Goal: Task Accomplishment & Management: Use online tool/utility

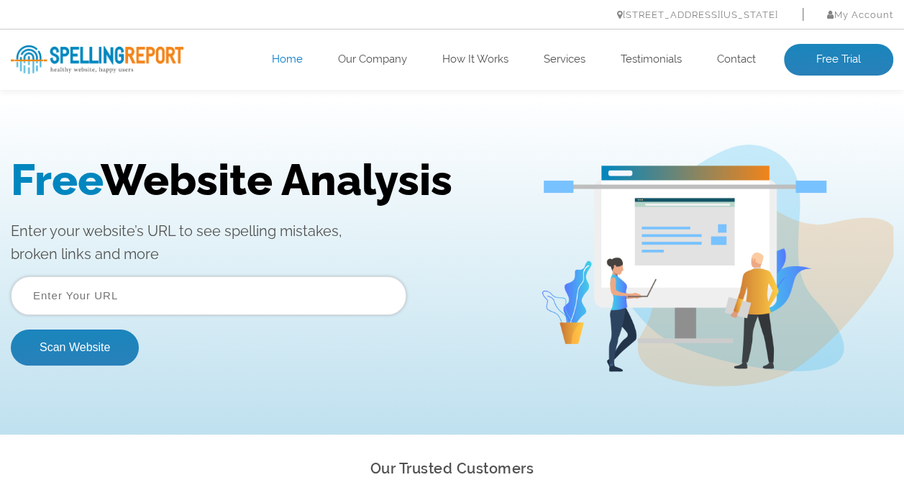
click at [164, 295] on input "text" at bounding box center [208, 295] width 395 height 39
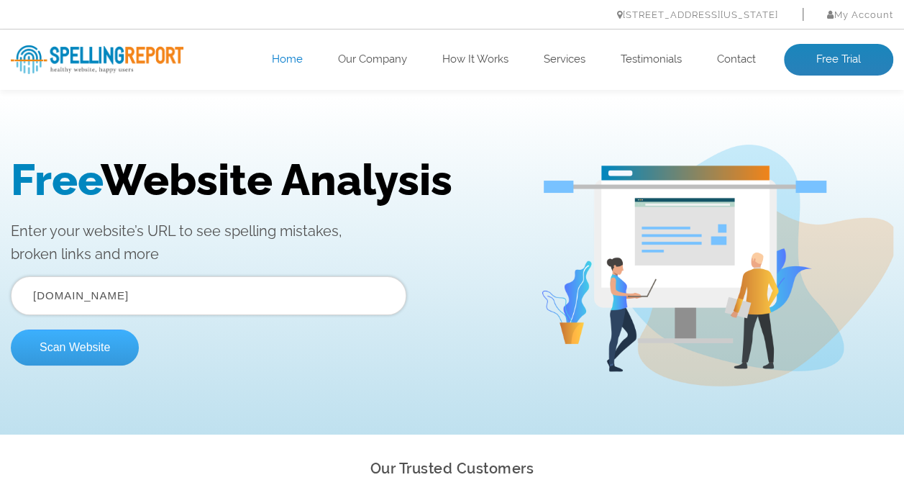
type input "www.otheb.de"
click at [95, 354] on button "Scan Website" at bounding box center [75, 347] width 128 height 36
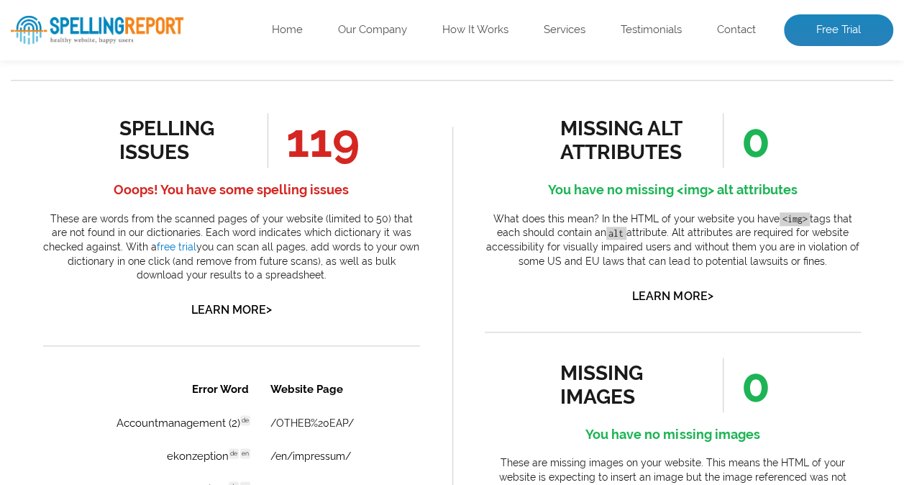
scroll to position [751, 0]
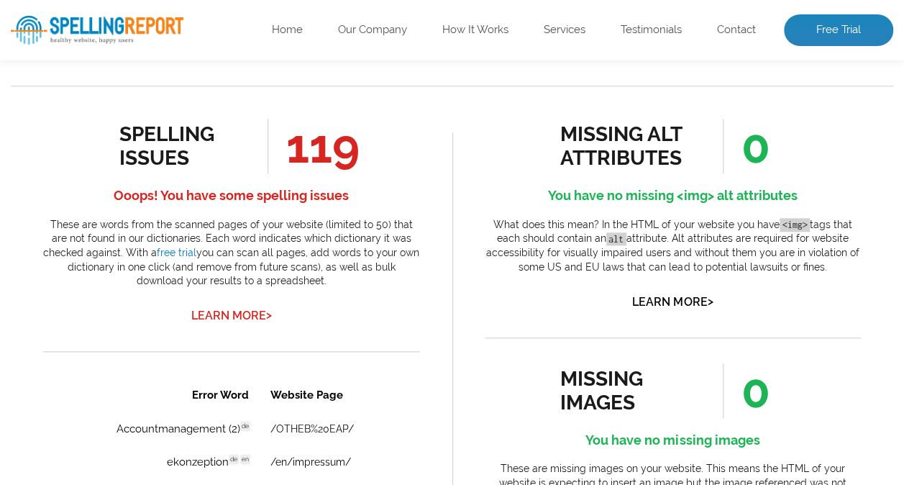
click at [232, 317] on link "Learn More >" at bounding box center [231, 315] width 81 height 14
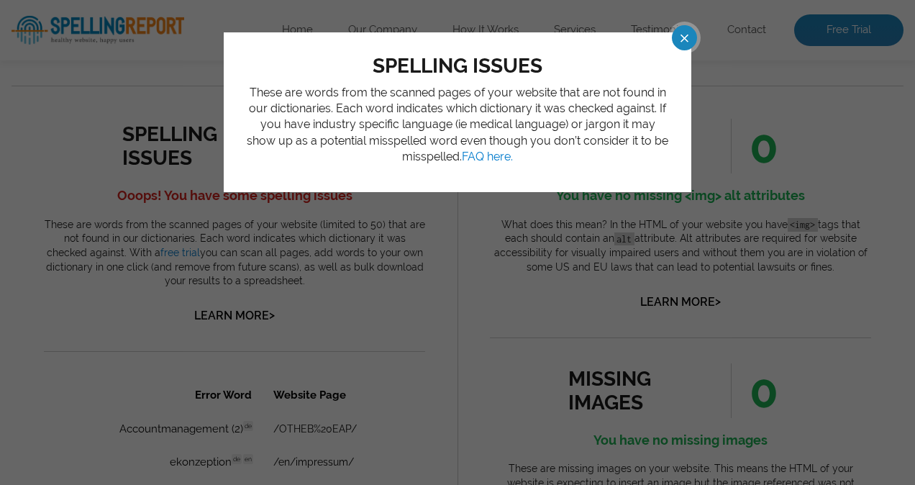
click at [679, 33] on span at bounding box center [671, 37] width 25 height 25
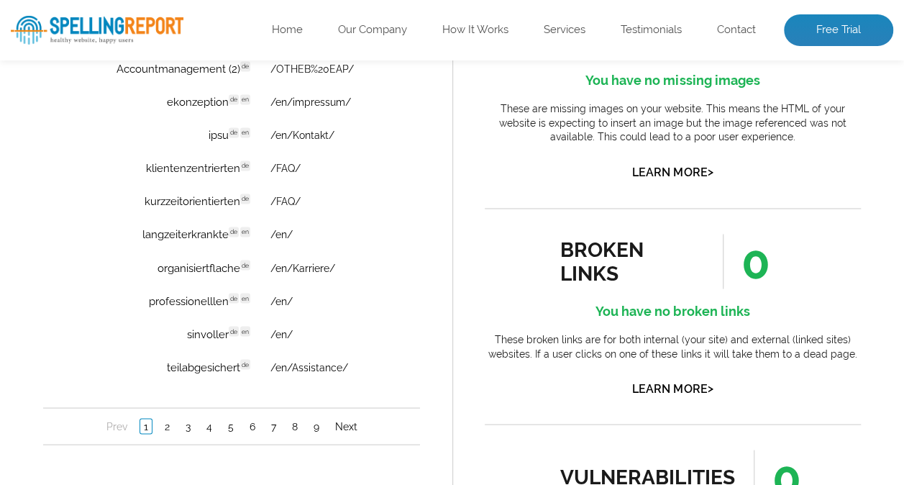
scroll to position [1125, 0]
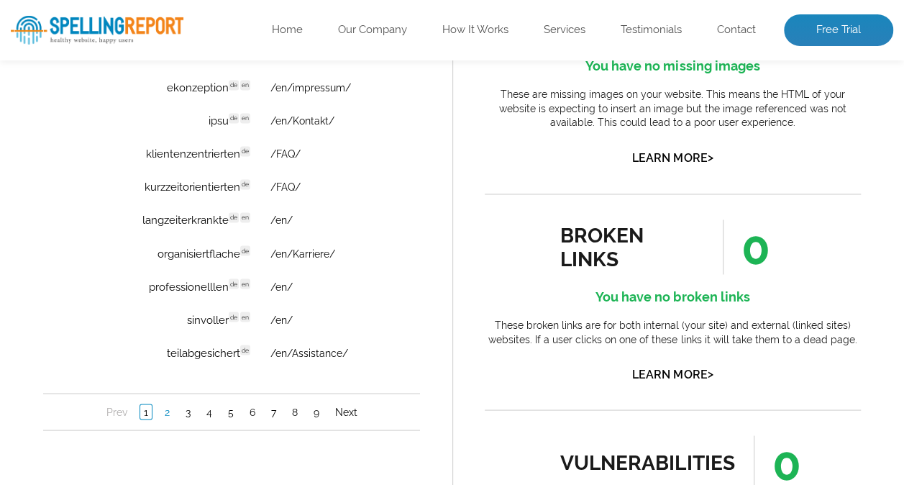
click at [164, 416] on link "2" at bounding box center [167, 411] width 12 height 14
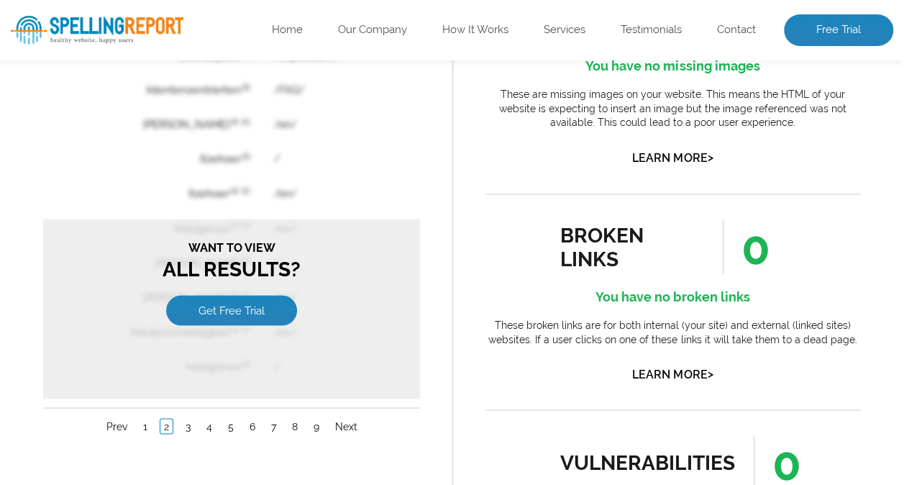
scroll to position [0, 0]
click at [145, 421] on link "1" at bounding box center [145, 425] width 12 height 14
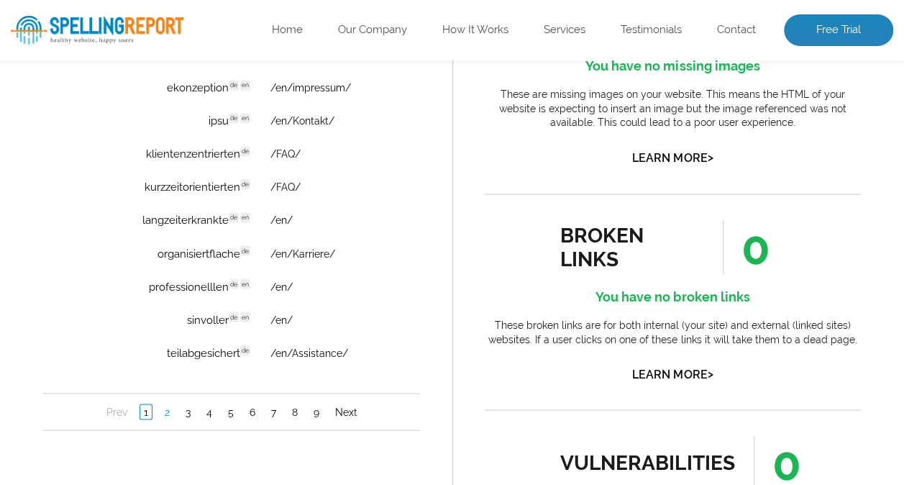
click at [170, 418] on li "2" at bounding box center [167, 411] width 21 height 14
click at [167, 418] on link "2" at bounding box center [167, 411] width 12 height 14
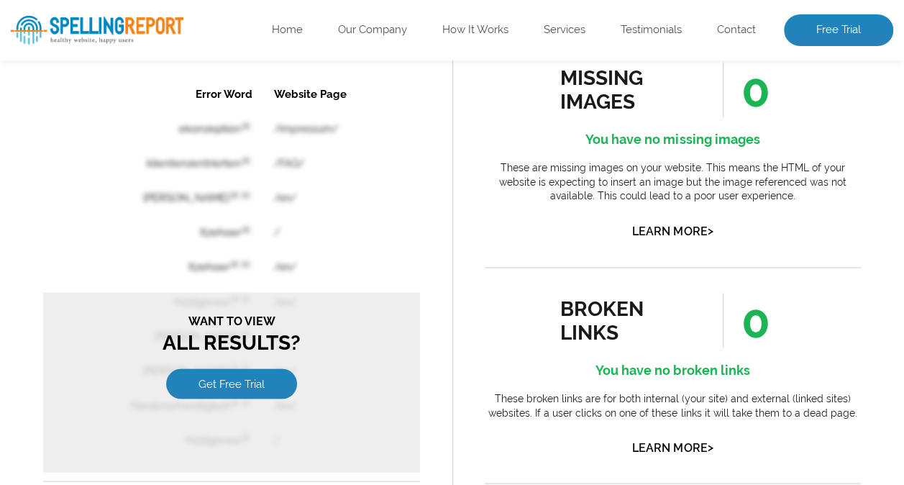
scroll to position [1053, 0]
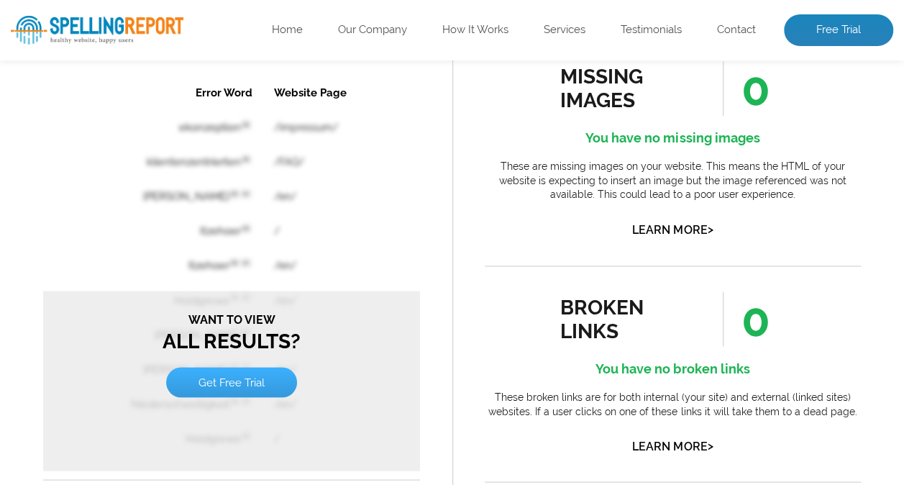
click at [209, 370] on link "Get Free Trial" at bounding box center [231, 382] width 131 height 30
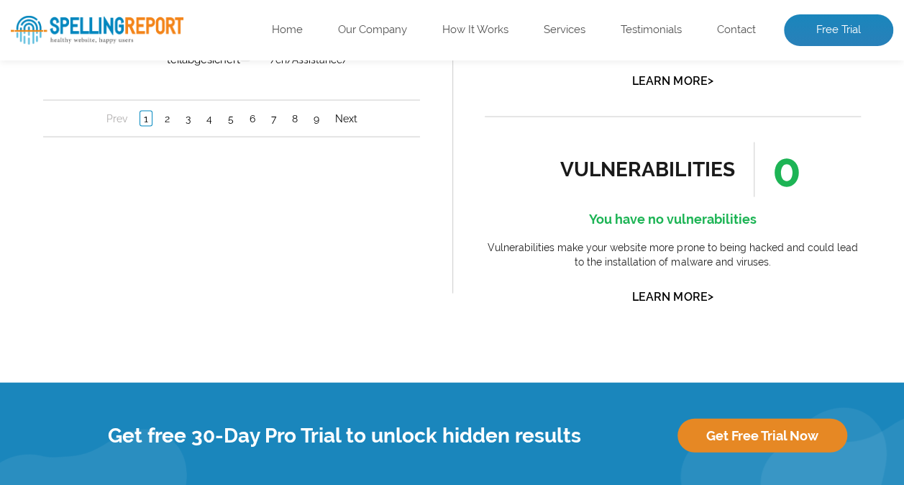
scroll to position [1426, 0]
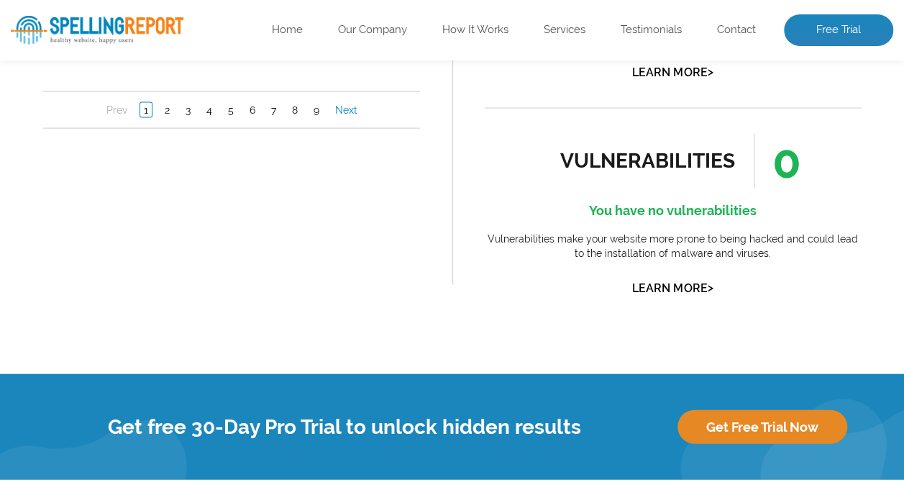
click at [338, 118] on link "Next" at bounding box center [345, 111] width 29 height 14
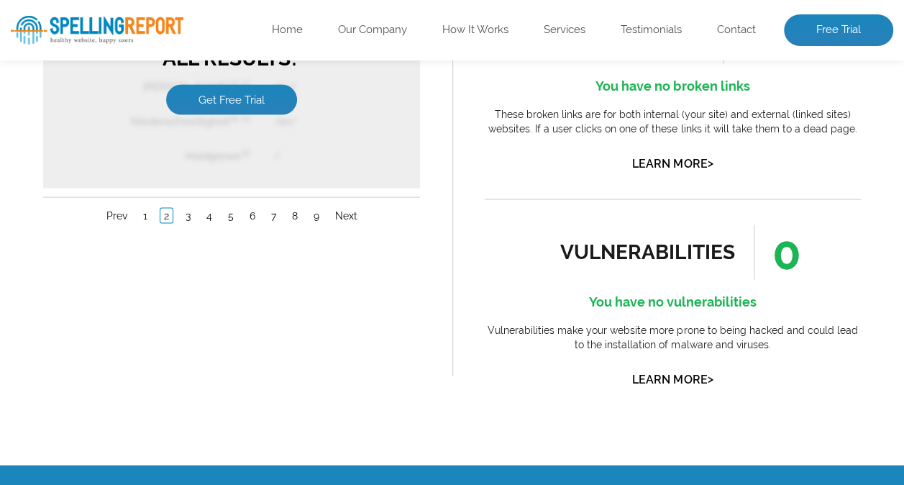
scroll to position [1308, 0]
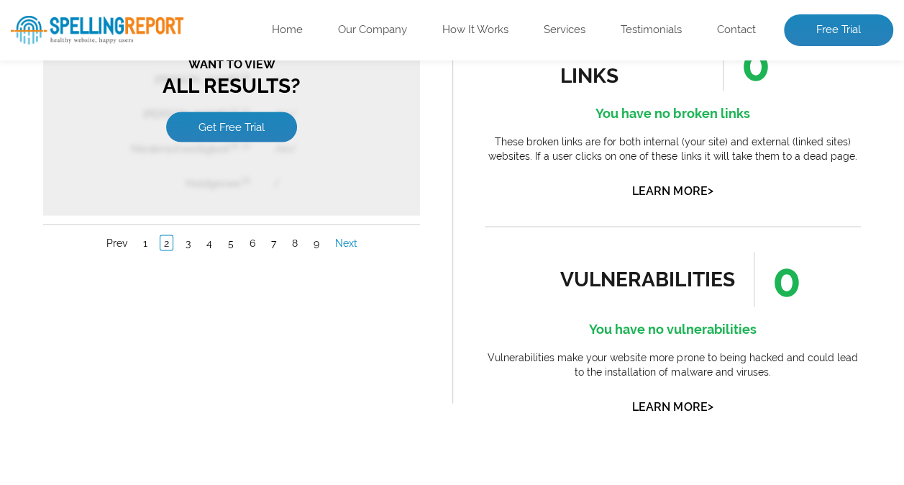
click at [349, 241] on link "Next" at bounding box center [345, 243] width 29 height 14
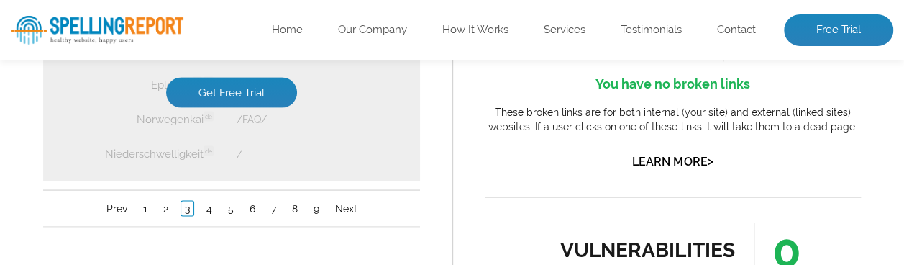
scroll to position [1370, 0]
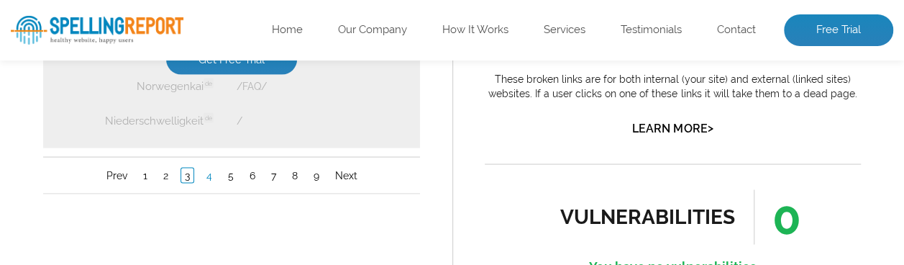
click at [211, 178] on link "4" at bounding box center [209, 176] width 13 height 14
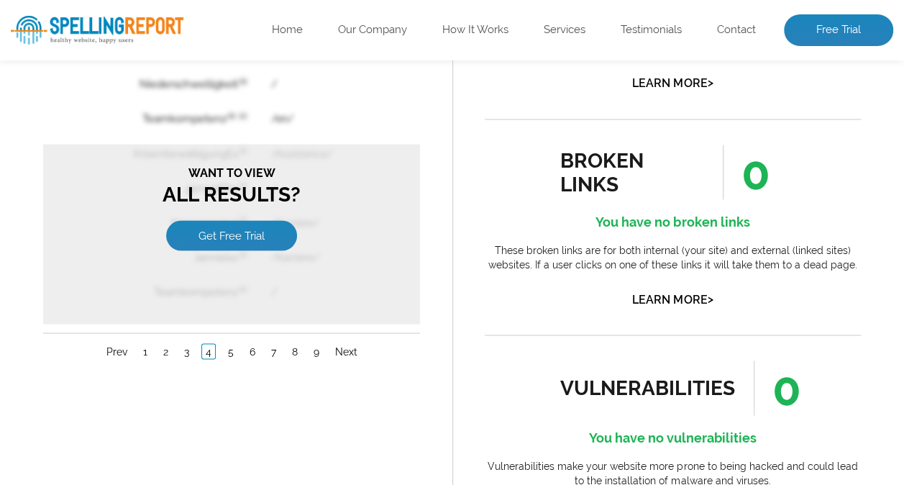
scroll to position [1222, 0]
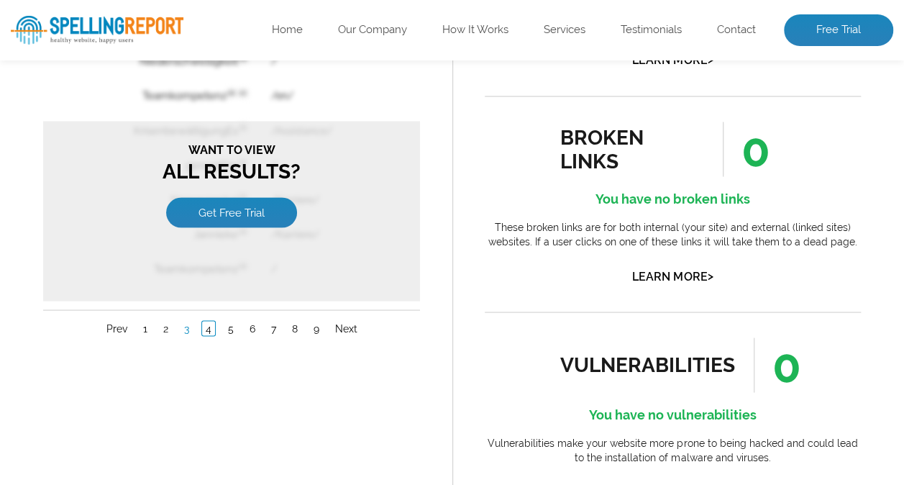
click at [190, 324] on link "3" at bounding box center [186, 328] width 12 height 14
click at [173, 321] on li "2" at bounding box center [165, 328] width 21 height 14
click at [168, 321] on link "2" at bounding box center [166, 328] width 12 height 14
drag, startPoint x: 192, startPoint y: 232, endPoint x: 144, endPoint y: 326, distance: 105.2
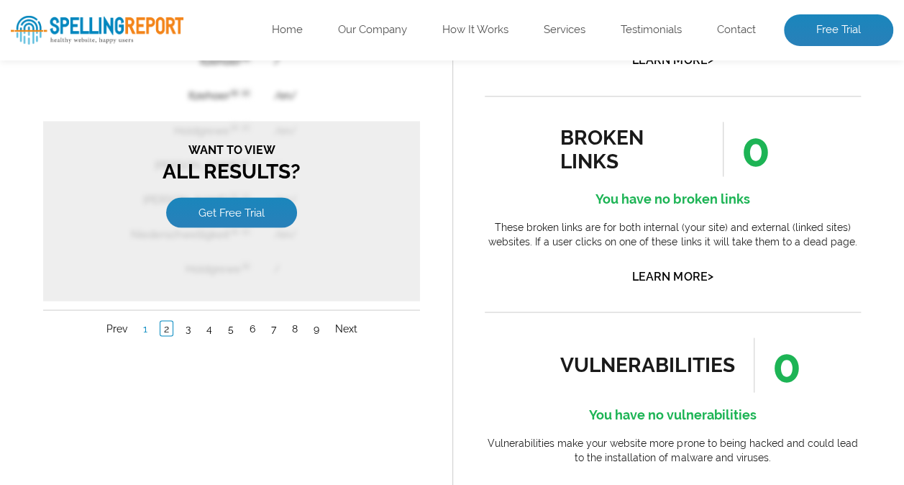
click at [144, 326] on link "1" at bounding box center [145, 328] width 12 height 14
